Goal: Task Accomplishment & Management: Use online tool/utility

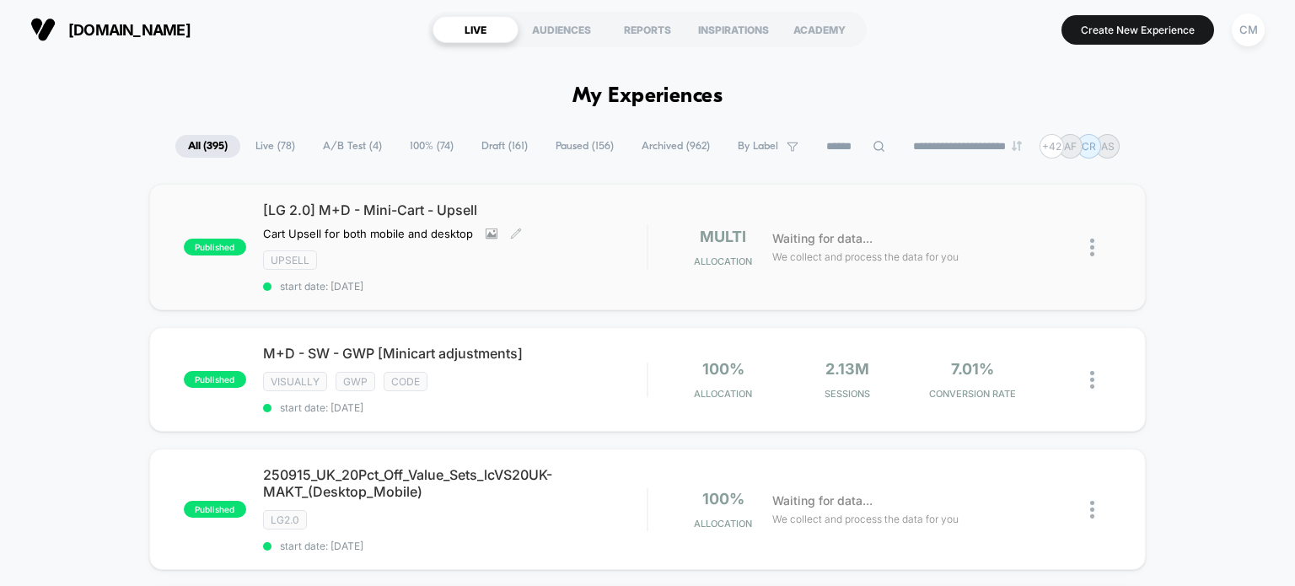
click at [280, 218] on div "[LG 2.0] M+D - Mini-Cart - Upsell Cart Upsell for both mobile and desktop Click…" at bounding box center [455, 246] width 384 height 91
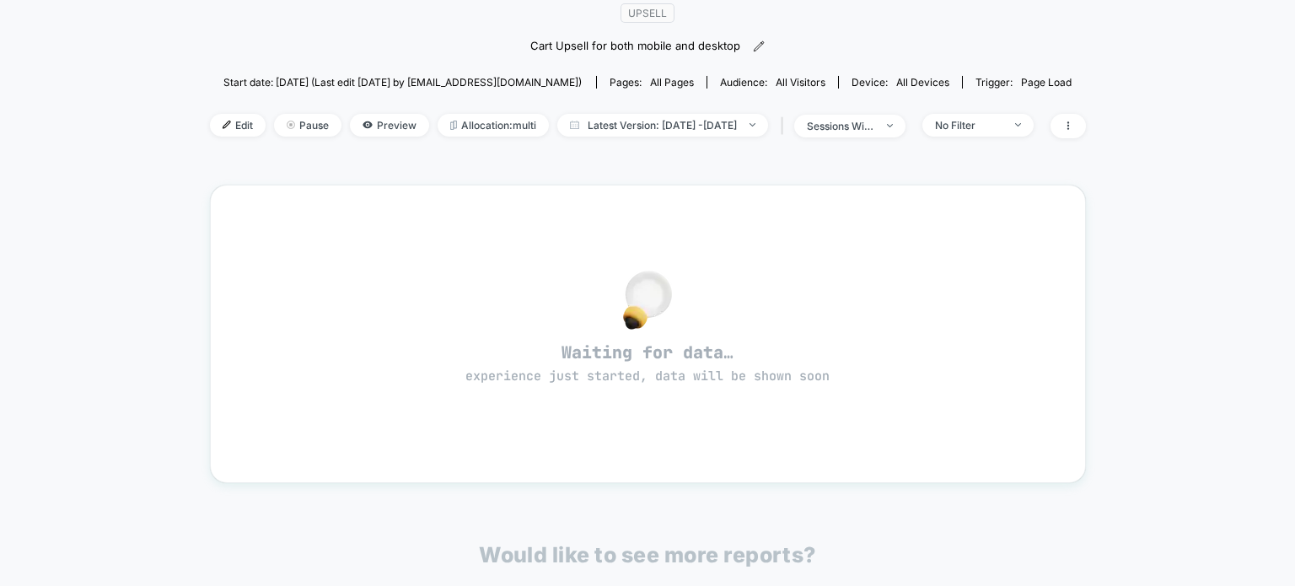
scroll to position [158, 0]
click at [210, 132] on span "Edit" at bounding box center [238, 125] width 56 height 23
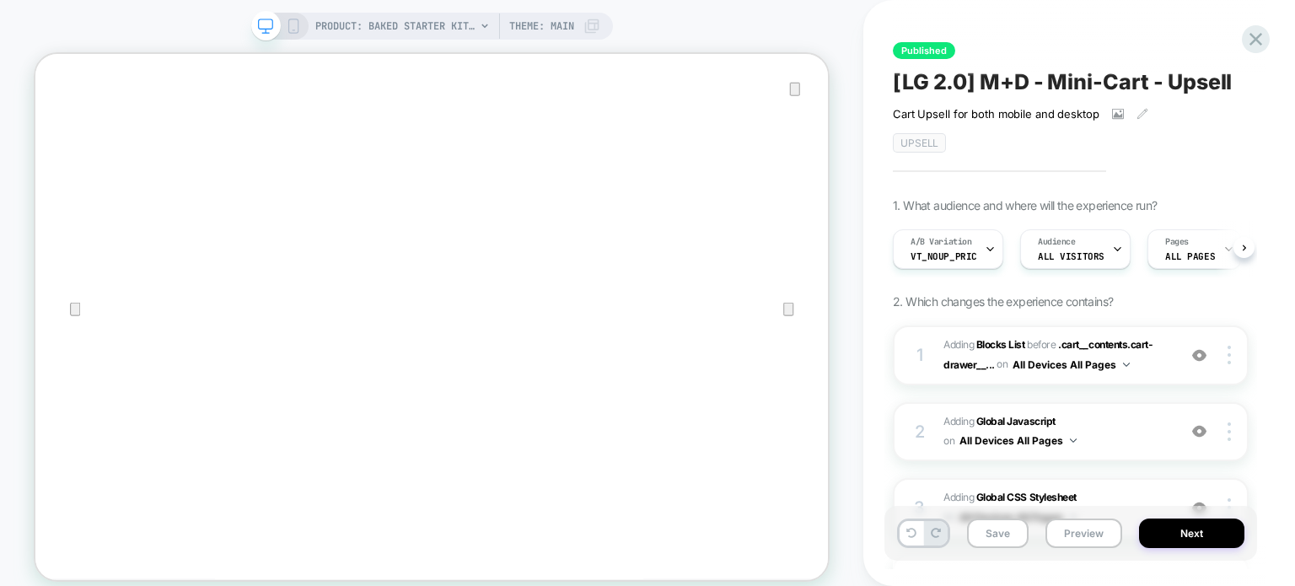
scroll to position [378, 0]
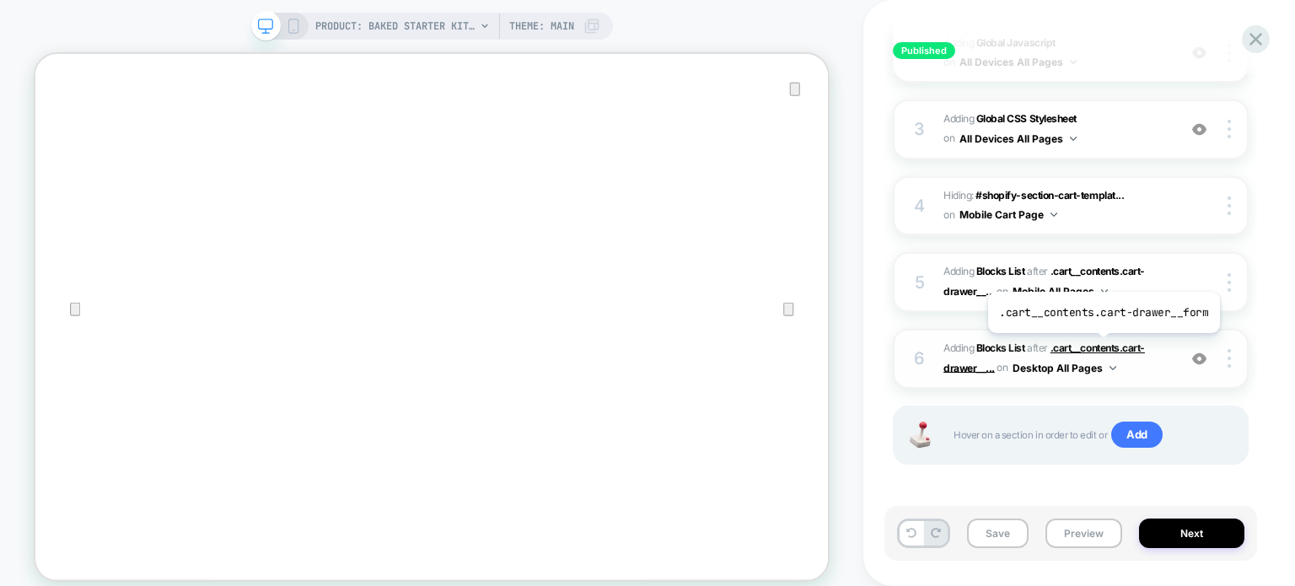
click at [1101, 346] on span ".cart__contents.cart-drawer__..." at bounding box center [1043, 357] width 201 height 32
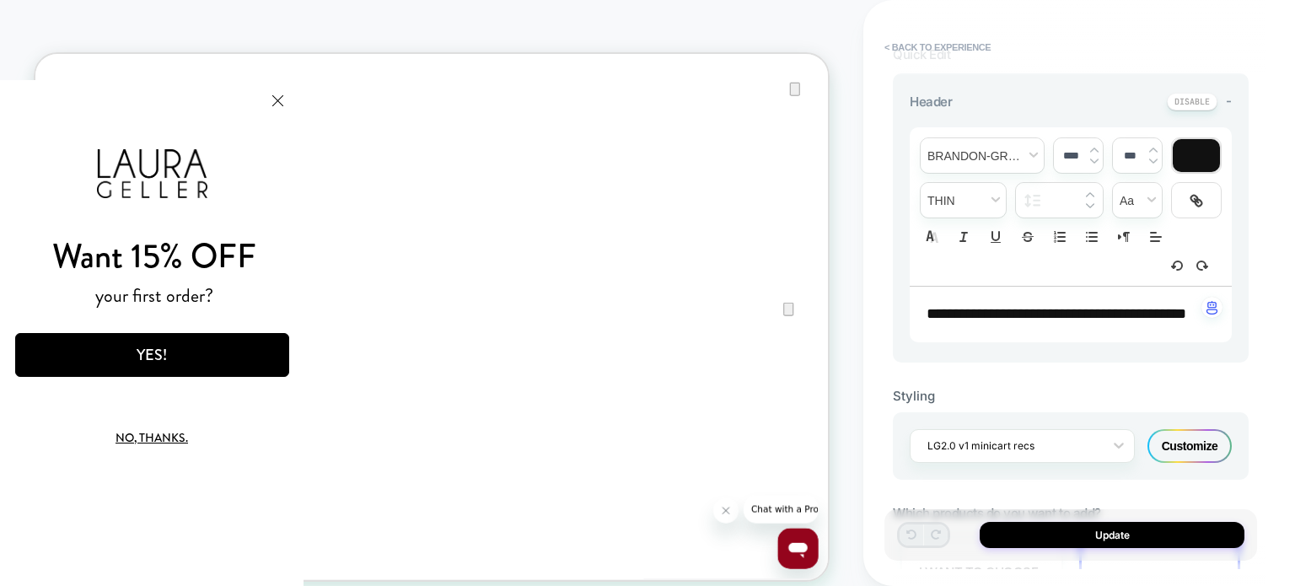
scroll to position [778, 0]
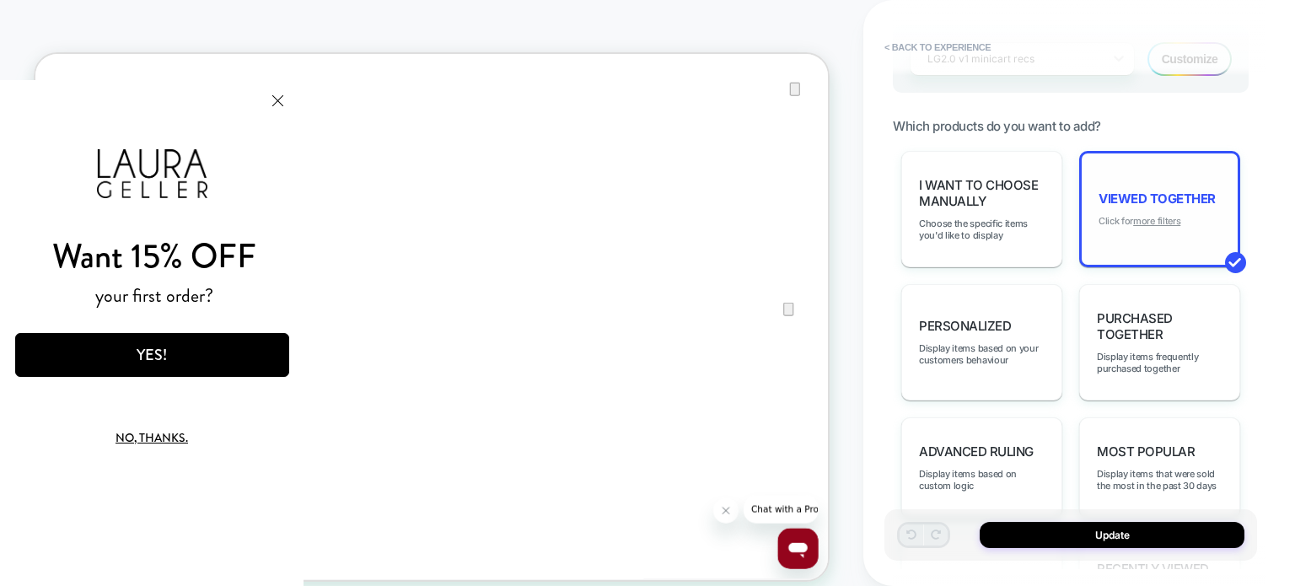
click at [1157, 227] on u "more filters" at bounding box center [1156, 221] width 47 height 12
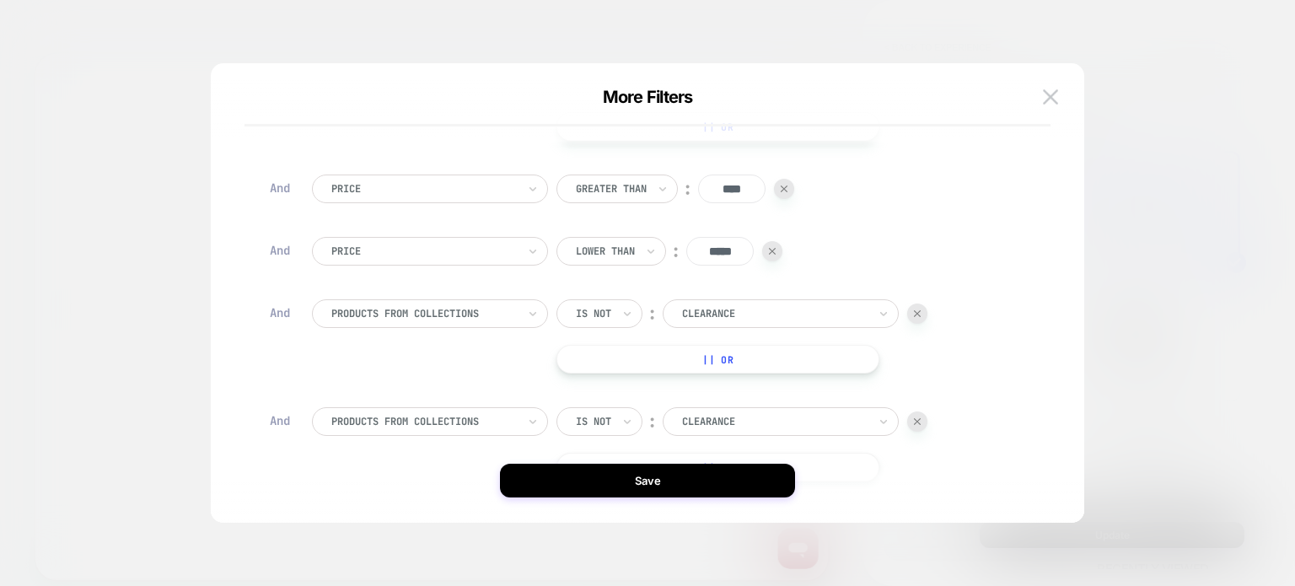
scroll to position [253, 0]
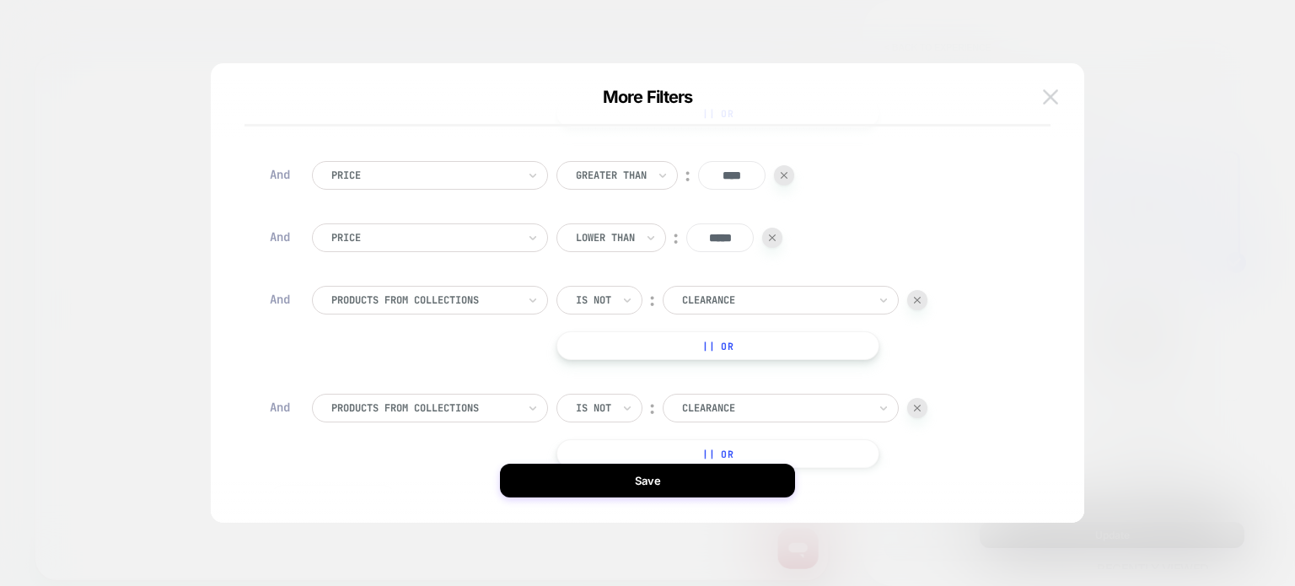
click at [1055, 101] on img at bounding box center [1050, 96] width 15 height 14
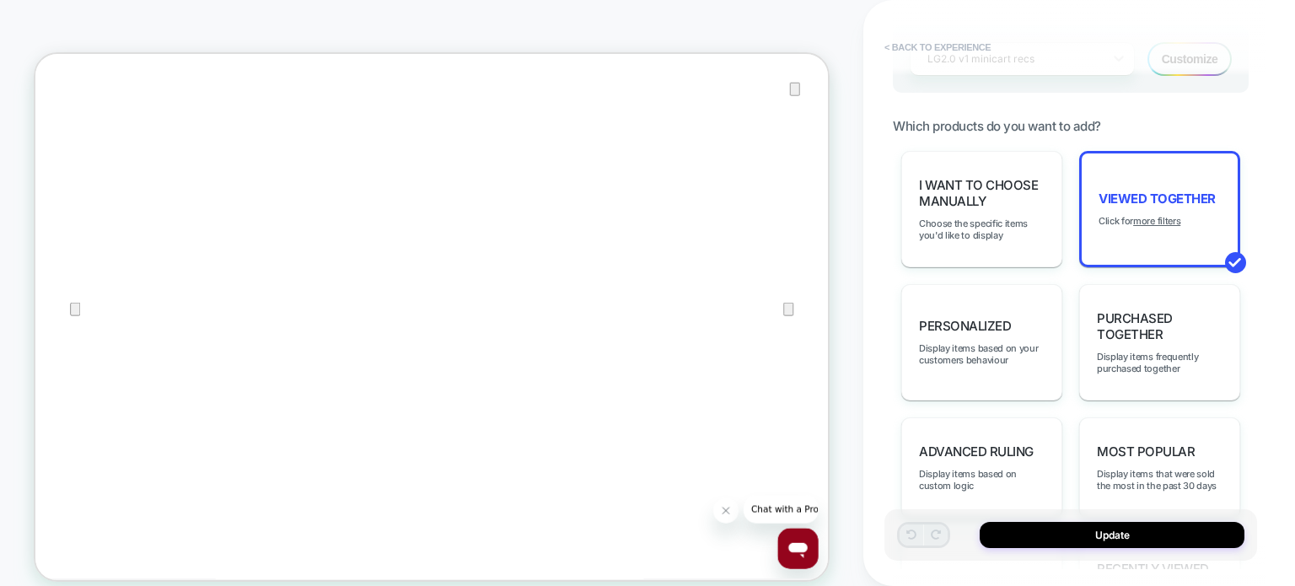
click at [942, 41] on button "< Back to experience" at bounding box center [937, 47] width 123 height 27
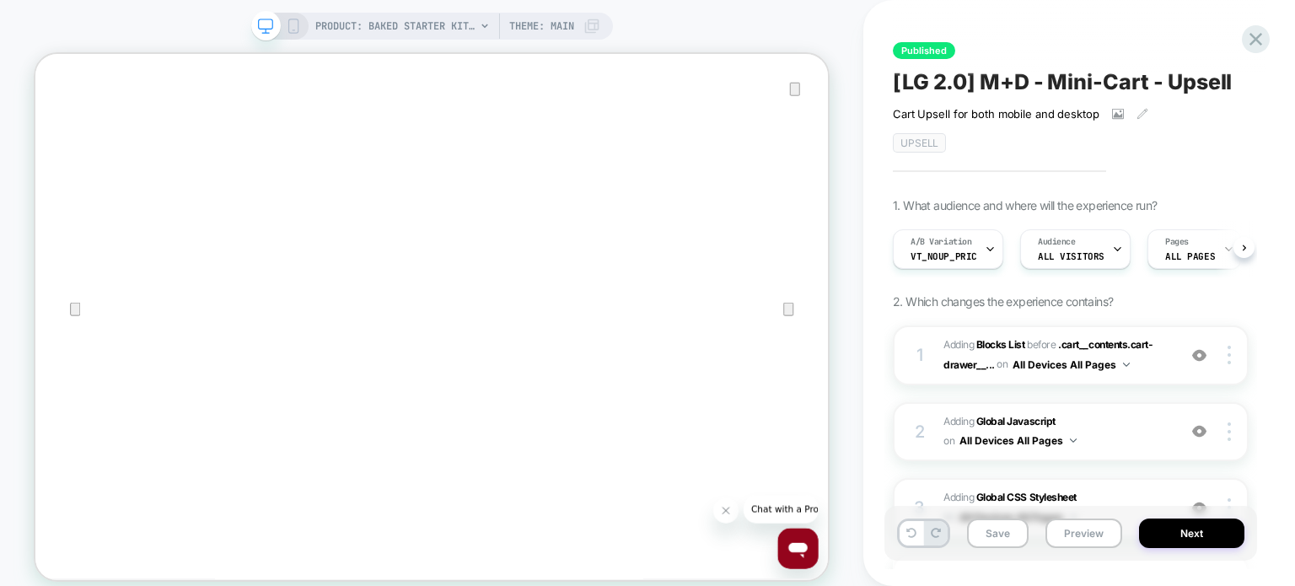
scroll to position [0, 0]
click at [1259, 43] on icon at bounding box center [1255, 39] width 13 height 13
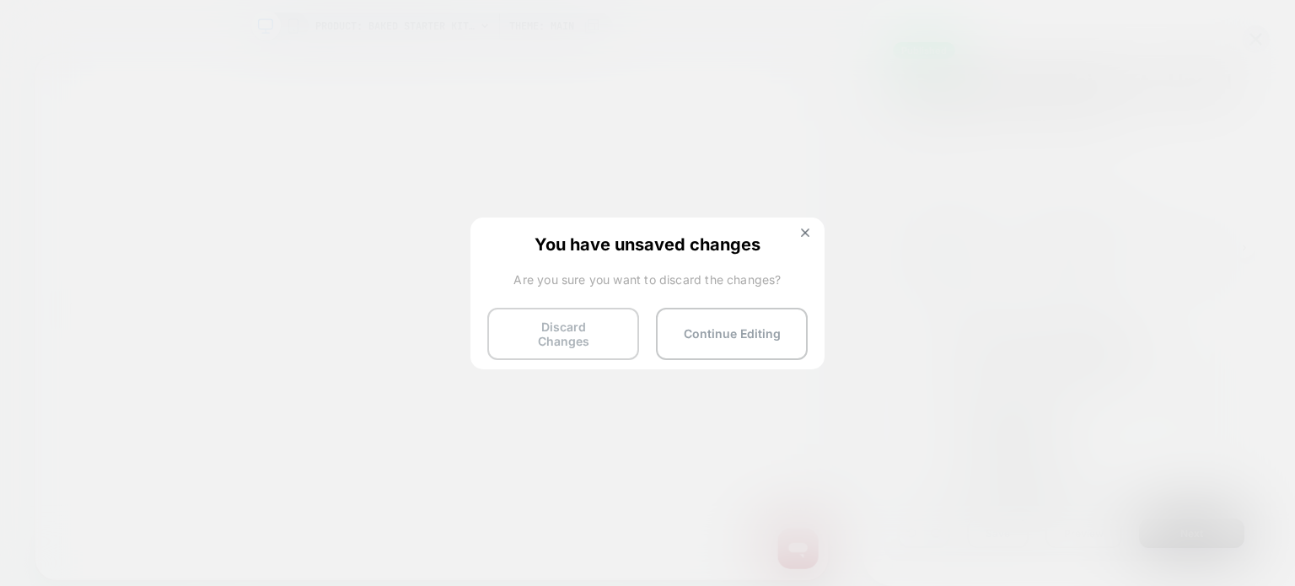
click at [597, 314] on button "Discard Changes" at bounding box center [563, 334] width 152 height 52
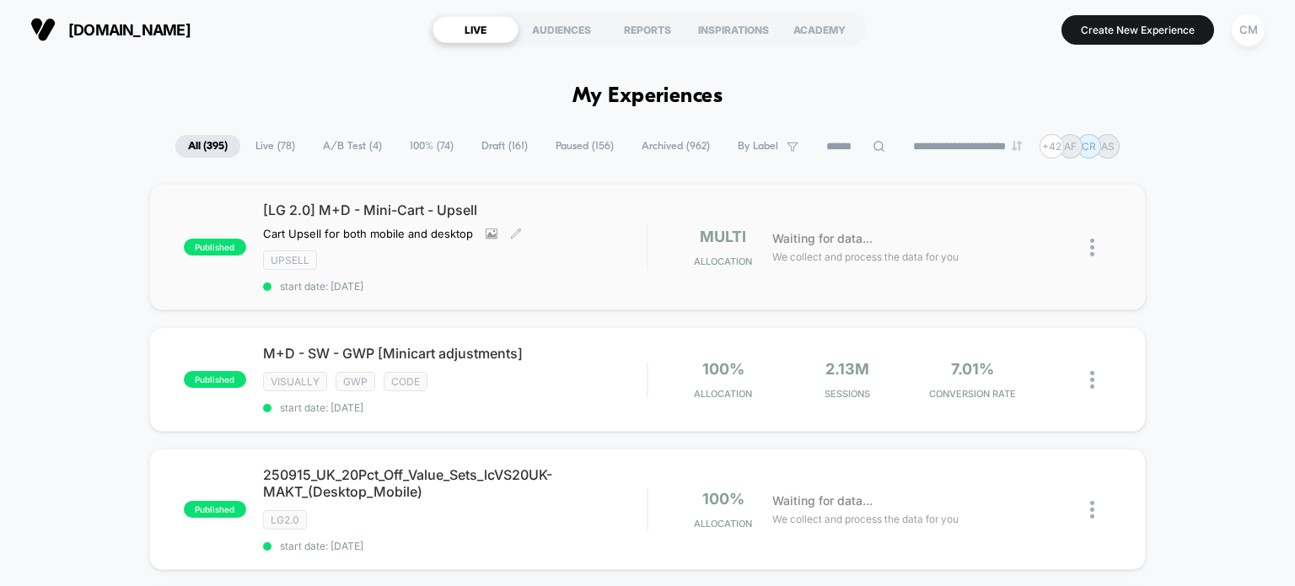
click at [596, 255] on div "Upsell" at bounding box center [455, 259] width 384 height 19
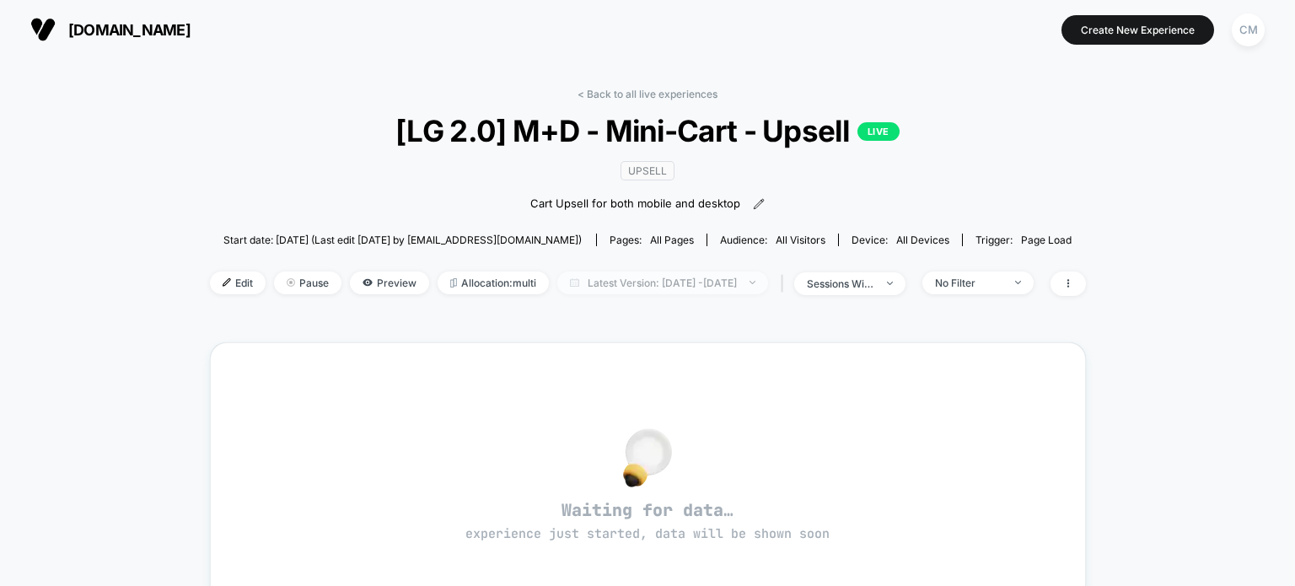
click at [580, 283] on span "Latest Version: [DATE] - [DATE]" at bounding box center [662, 282] width 211 height 23
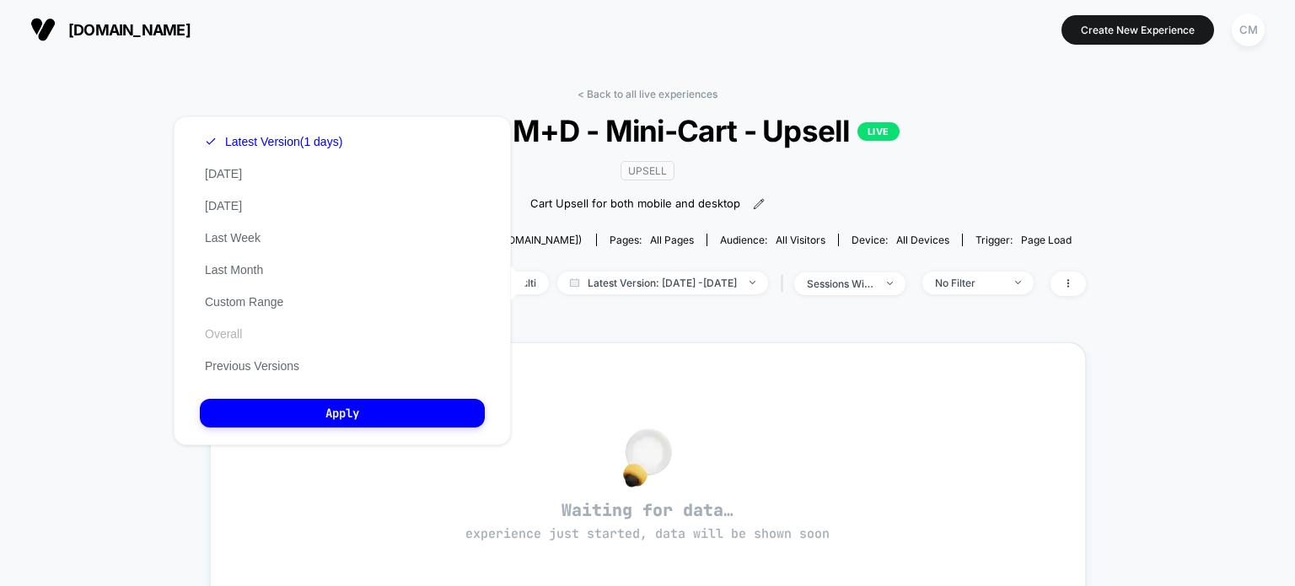
click at [211, 337] on button "Overall" at bounding box center [223, 333] width 47 height 15
click at [588, 313] on div "< Back to all live experiences [LG 2.0] M+D - Mini-Cart - Upsell LIVE Upsell Ca…" at bounding box center [648, 202] width 876 height 229
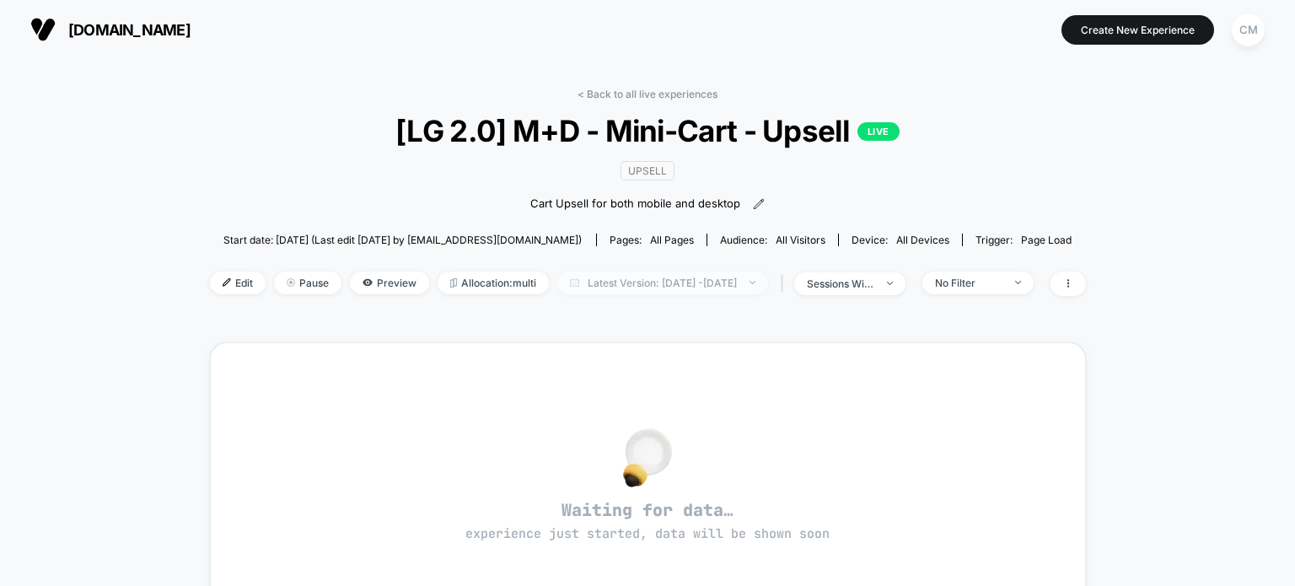
click at [588, 289] on span "Latest Version: [DATE] - [DATE]" at bounding box center [662, 282] width 211 height 23
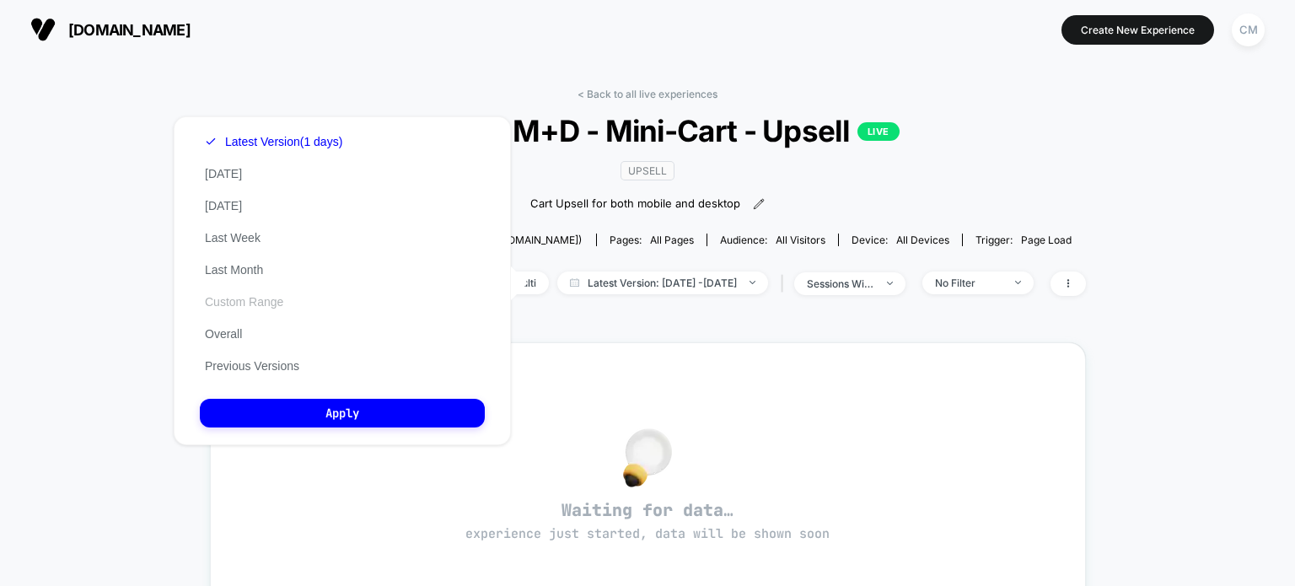
click at [237, 302] on button "Custom Range" at bounding box center [244, 301] width 89 height 15
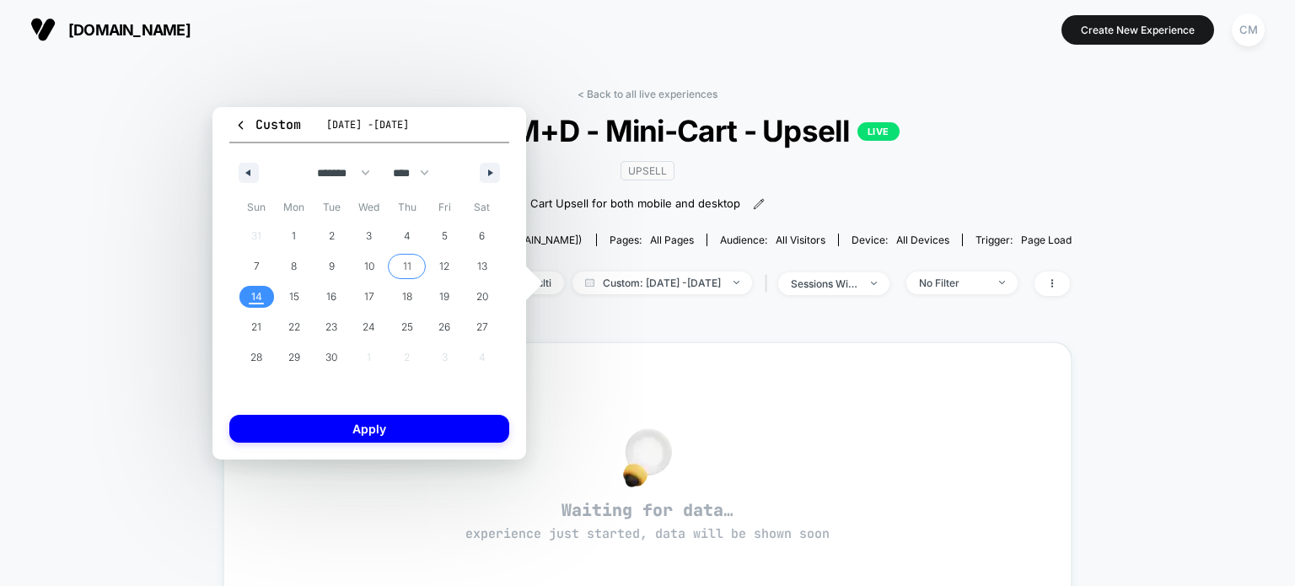
click at [403, 263] on span "11" at bounding box center [407, 266] width 8 height 30
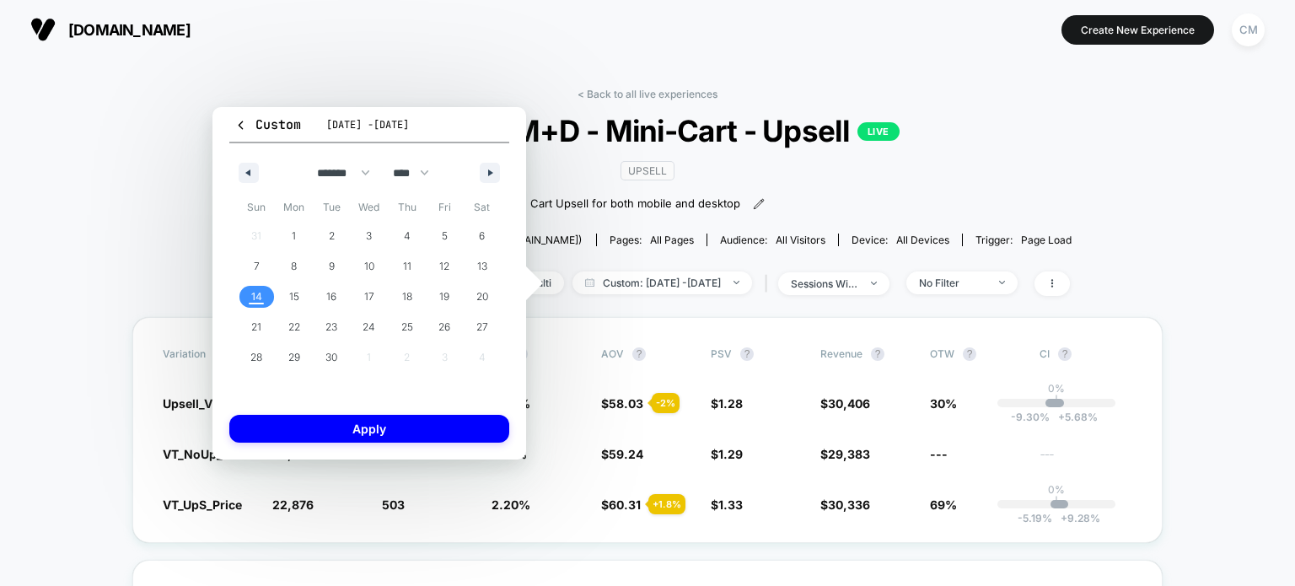
click at [263, 286] on span "14" at bounding box center [257, 297] width 38 height 22
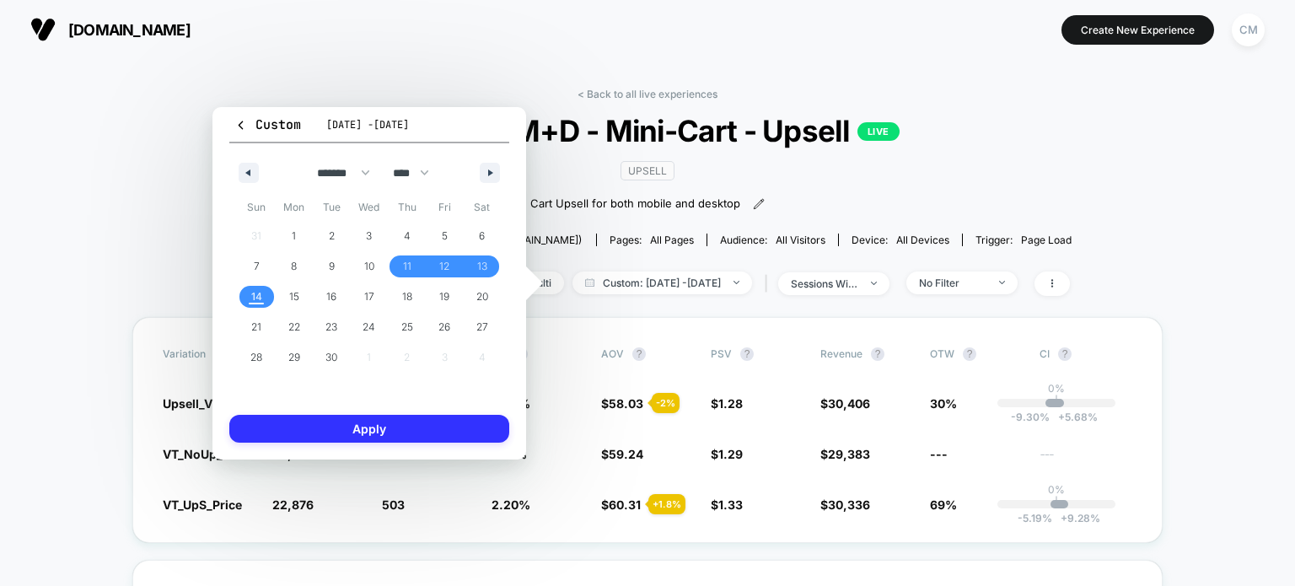
click at [317, 429] on button "Apply" at bounding box center [369, 429] width 280 height 28
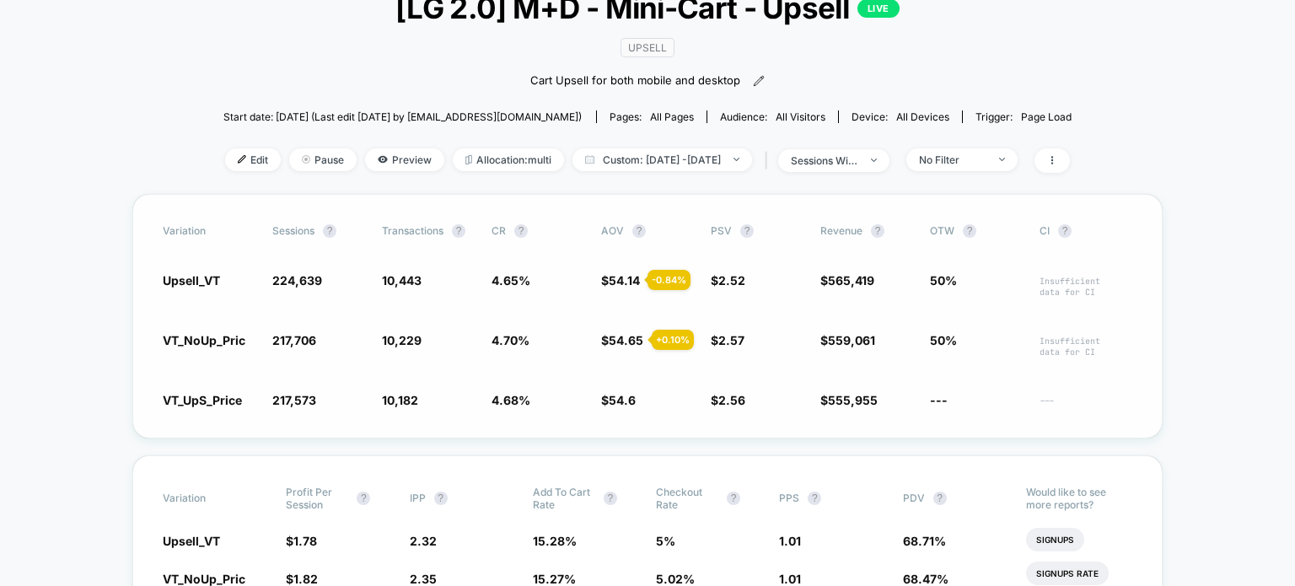
scroll to position [125, 0]
